Goal: Communication & Community: Participate in discussion

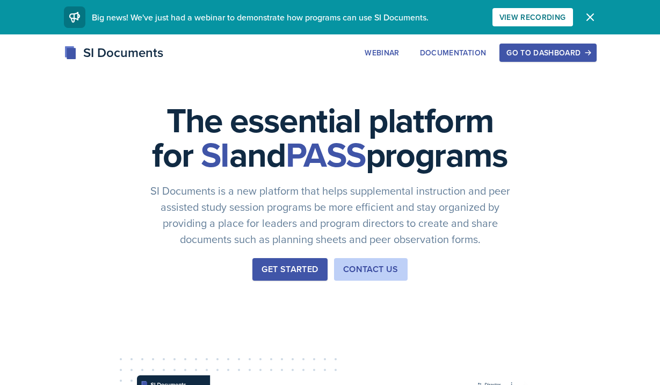
click at [544, 50] on div "Go to Dashboard" at bounding box center [547, 52] width 83 height 9
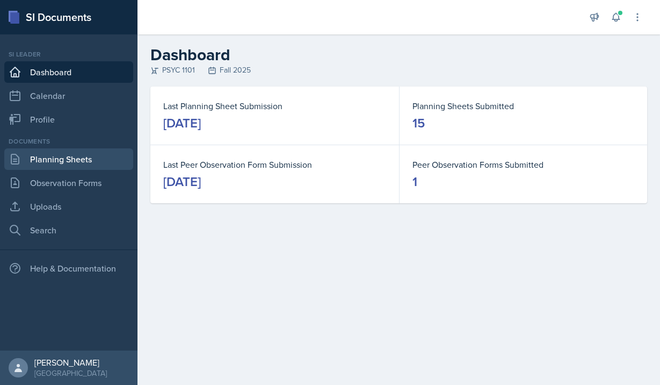
click at [73, 158] on link "Planning Sheets" at bounding box center [68, 158] width 129 height 21
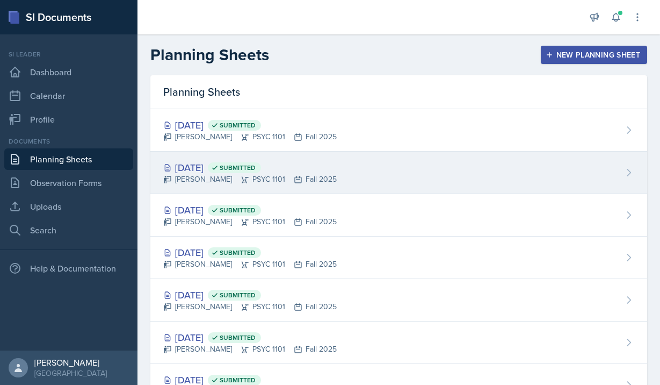
click at [256, 166] on span "Submitted" at bounding box center [238, 167] width 36 height 9
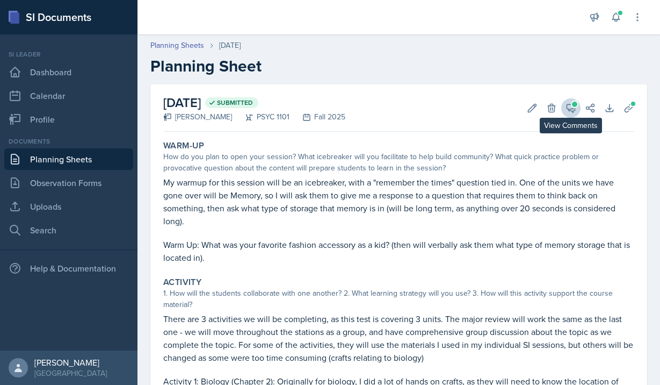
click at [580, 104] on button "View Comments" at bounding box center [570, 107] width 19 height 19
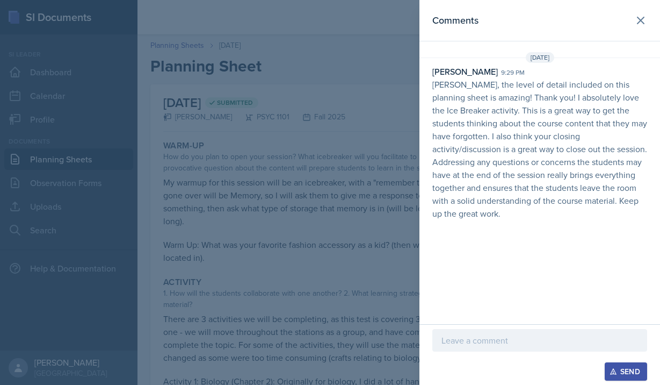
click at [491, 336] on p at bounding box center [540, 340] width 197 height 13
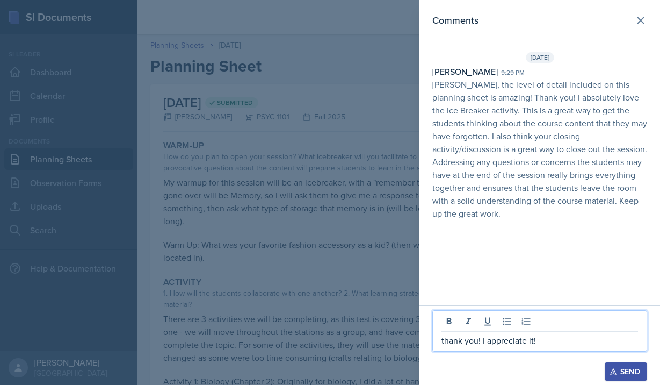
click at [636, 370] on div "Send" at bounding box center [626, 371] width 28 height 9
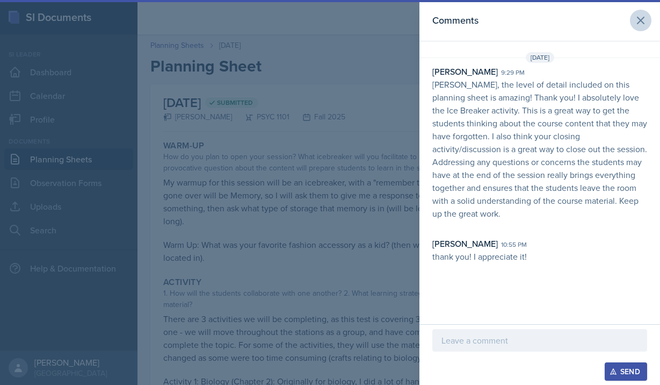
click at [644, 15] on icon at bounding box center [640, 20] width 13 height 13
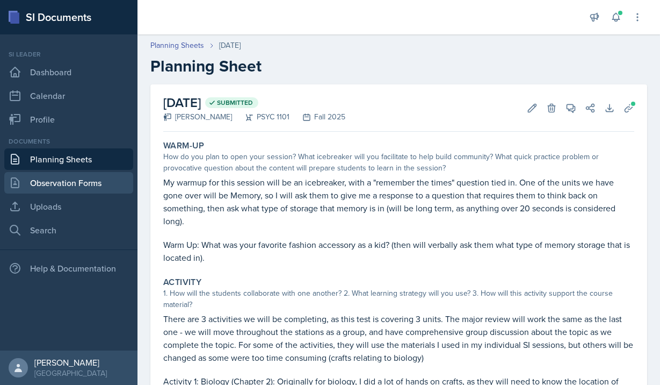
click at [77, 182] on link "Observation Forms" at bounding box center [68, 182] width 129 height 21
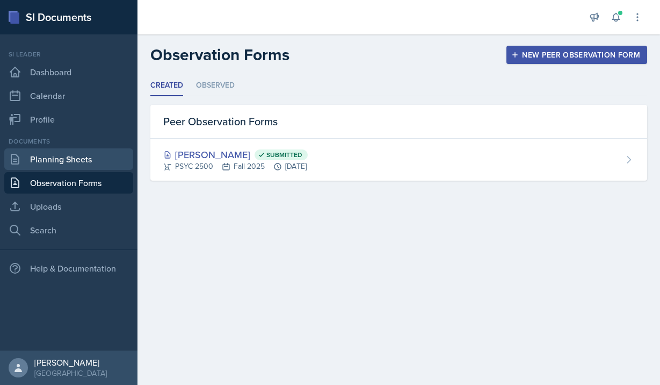
click at [73, 155] on link "Planning Sheets" at bounding box center [68, 158] width 129 height 21
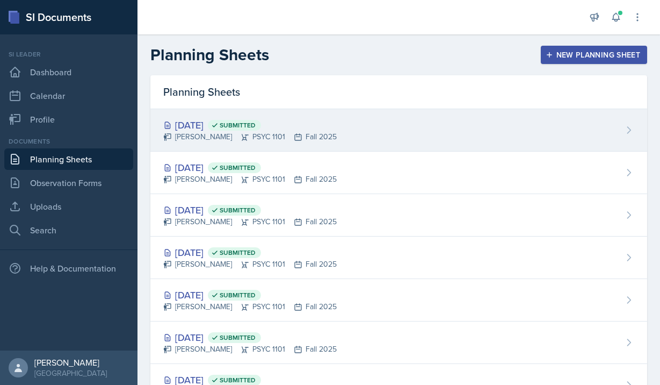
click at [220, 128] on div "[DATE] Submitted" at bounding box center [249, 125] width 173 height 15
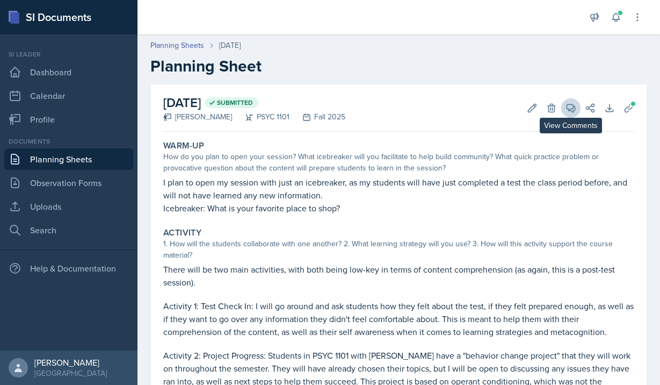
click at [570, 110] on icon at bounding box center [571, 108] width 8 height 8
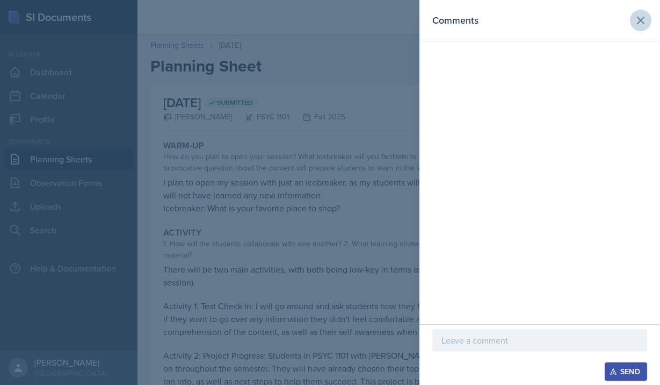
click at [643, 21] on icon at bounding box center [640, 20] width 13 height 13
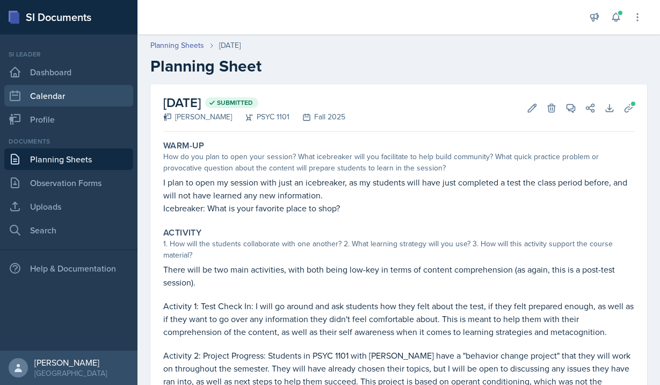
click at [50, 93] on link "Calendar" at bounding box center [68, 95] width 129 height 21
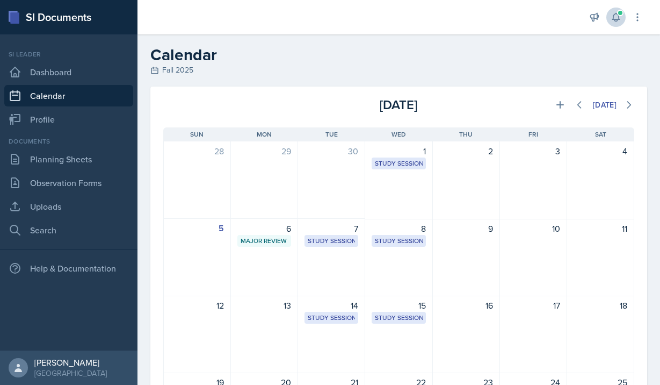
click at [619, 13] on span at bounding box center [620, 13] width 6 height 6
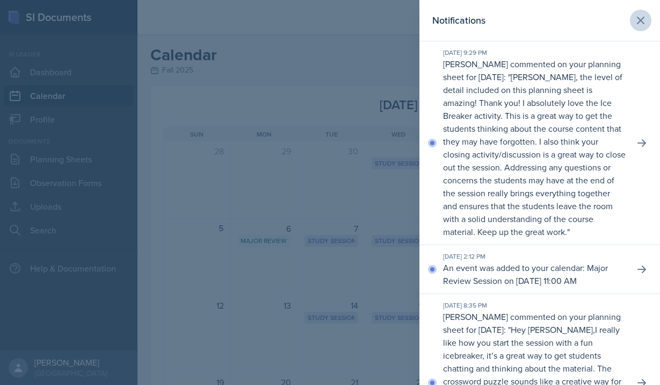
click at [643, 22] on icon at bounding box center [640, 20] width 13 height 13
